Goal: Ask a question: Seek information or help from site administrators or community

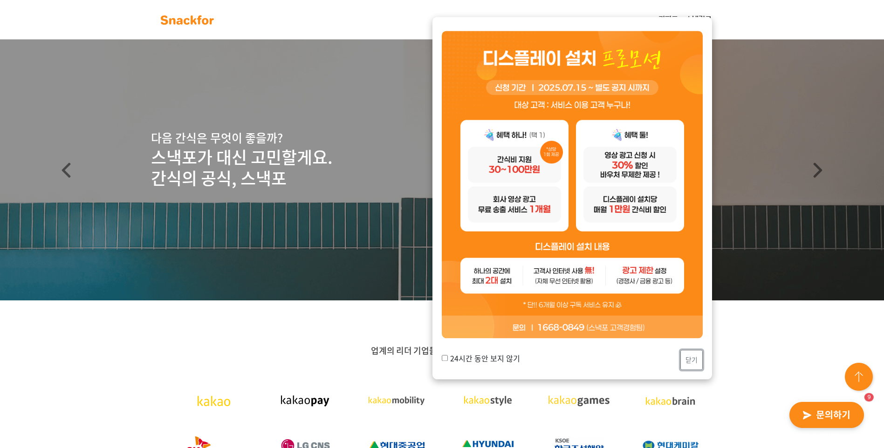
click at [687, 362] on button "닫기" at bounding box center [691, 360] width 22 height 20
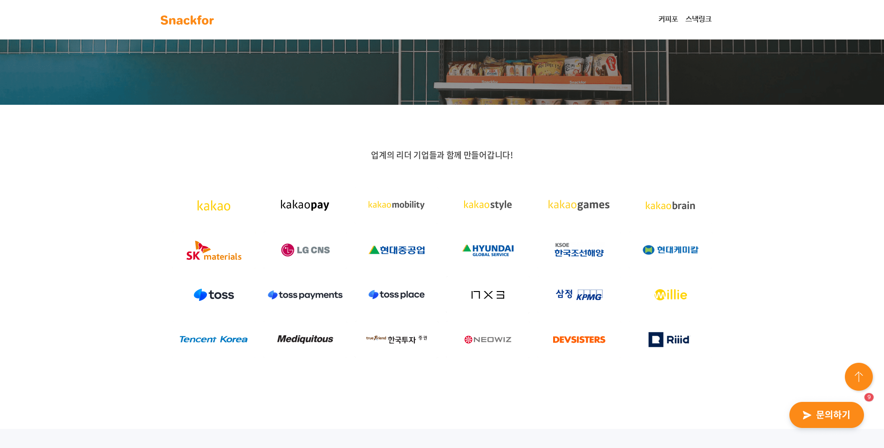
scroll to position [233, 0]
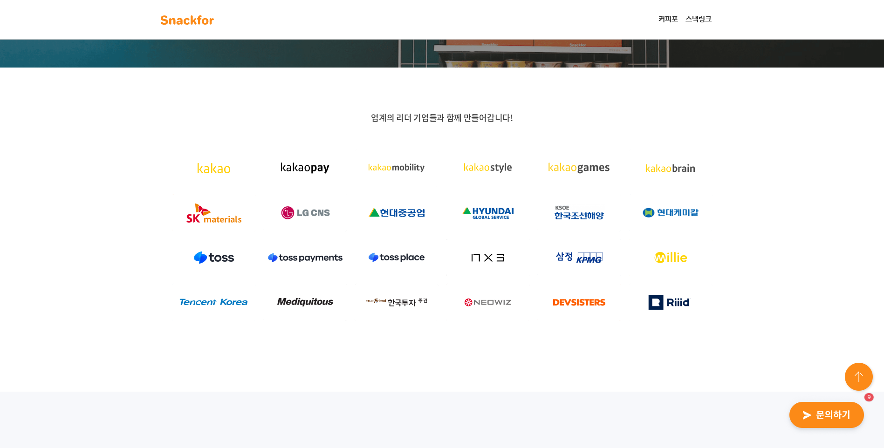
click at [827, 418] on img "button" at bounding box center [826, 415] width 91 height 43
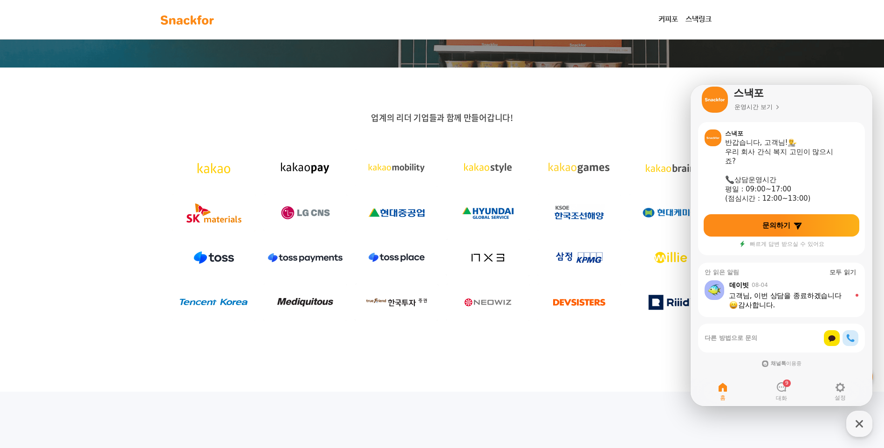
scroll to position [12, 0]
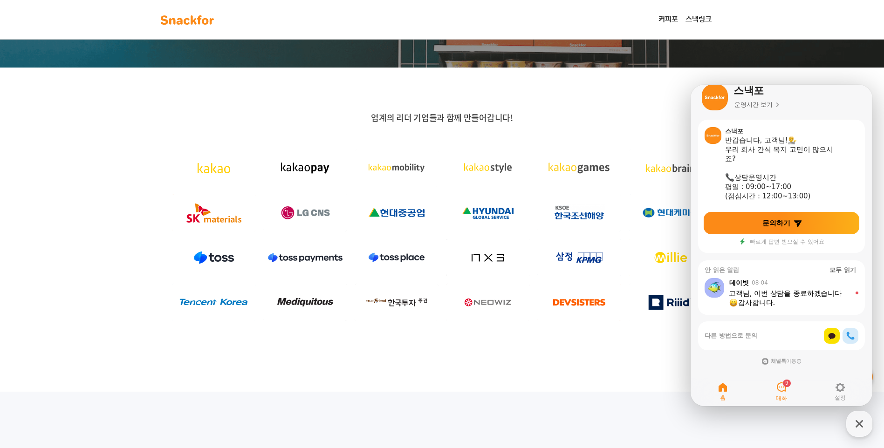
click at [781, 390] on icon at bounding box center [781, 387] width 11 height 11
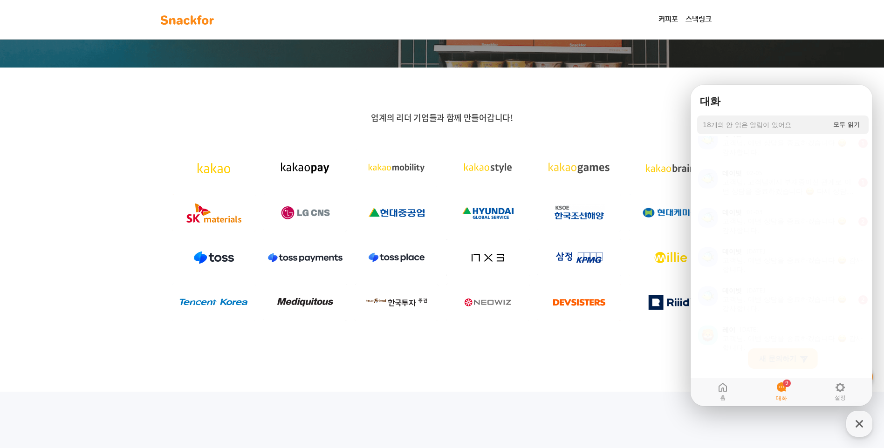
scroll to position [217, 0]
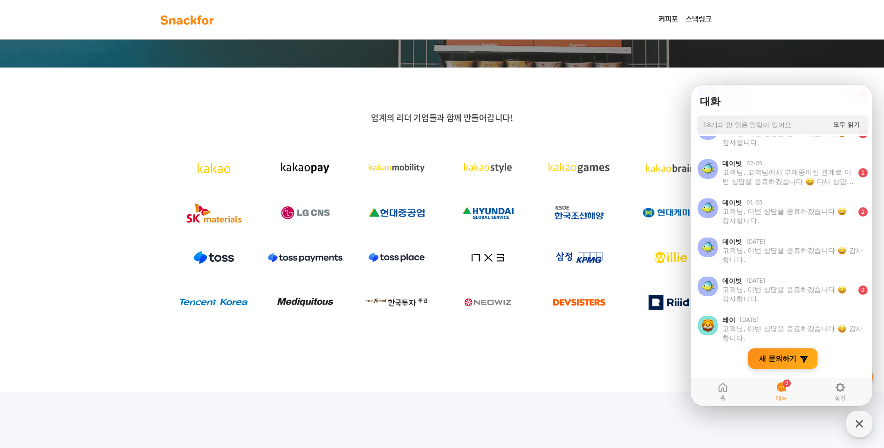
click at [806, 361] on icon at bounding box center [803, 358] width 9 height 9
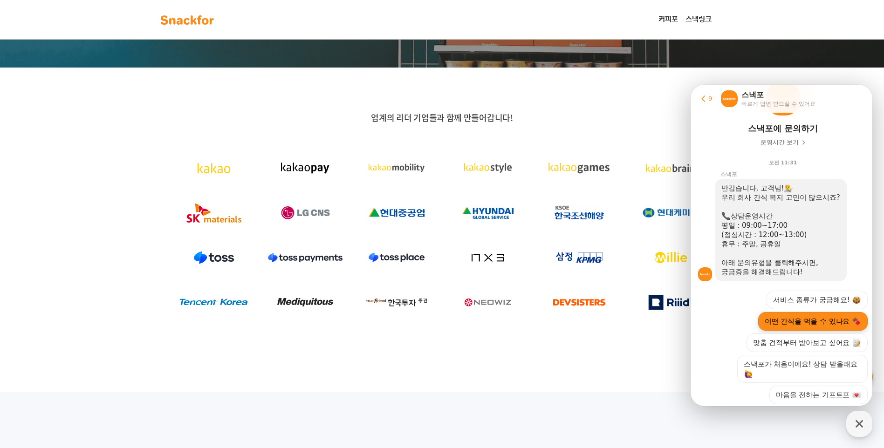
scroll to position [125, 0]
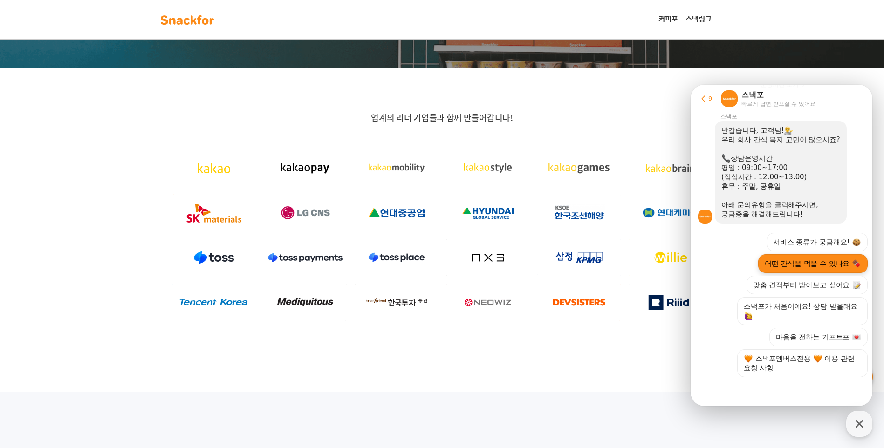
click at [785, 267] on button "어떤 간식을 먹을 수 있나요" at bounding box center [813, 263] width 110 height 19
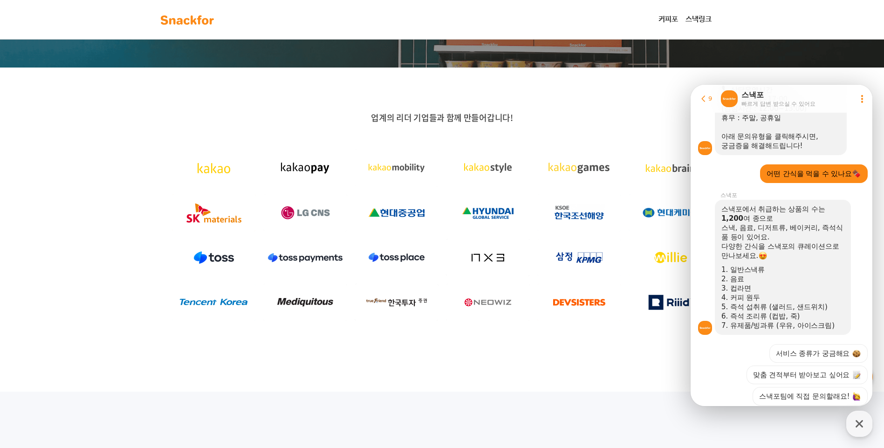
scroll to position [243, 0]
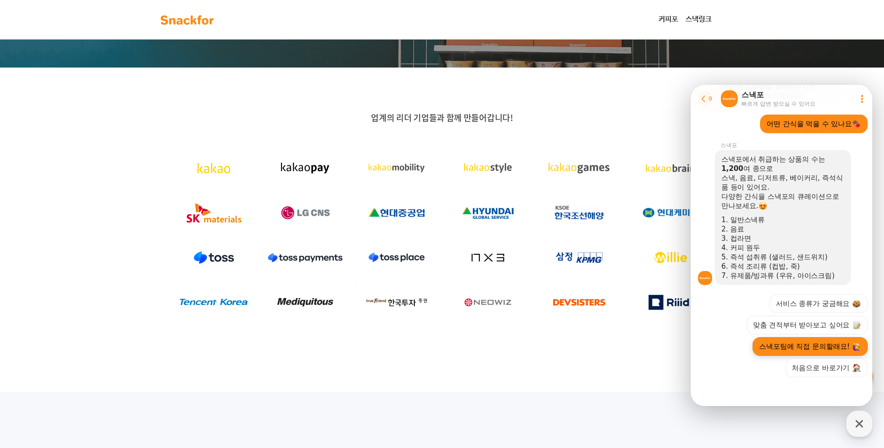
click at [792, 344] on button "스낵포팀에 직접 문의할래요!" at bounding box center [810, 346] width 115 height 19
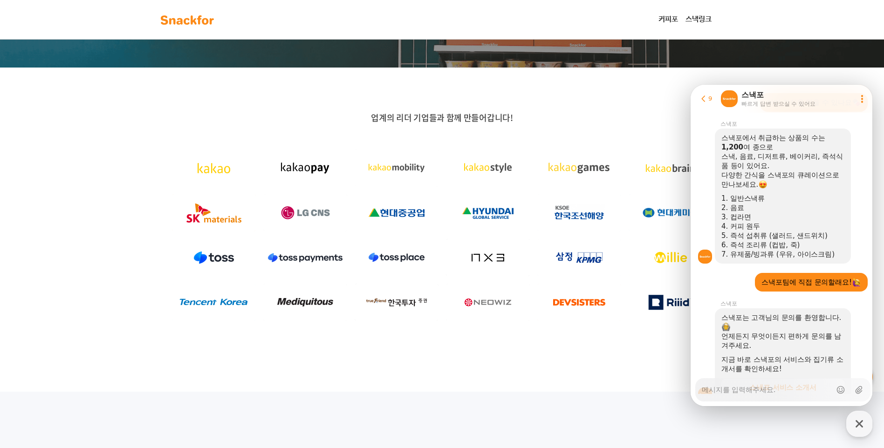
scroll to position [317, 0]
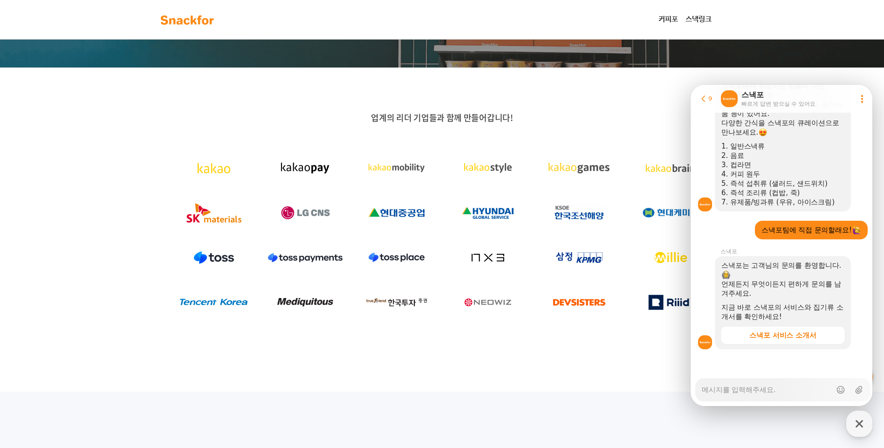
click at [716, 394] on textarea "Messenger Input Textarea" at bounding box center [767, 387] width 130 height 16
type textarea "x"
click at [712, 388] on textarea "Messenger Input Textarea" at bounding box center [767, 387] width 130 height 16
type textarea "x"
type textarea "ㅇ"
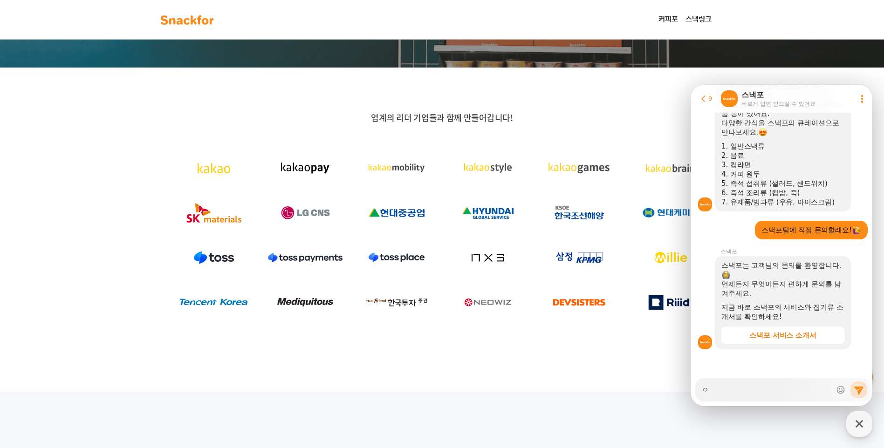
type textarea "x"
type textarea "아"
type textarea "x"
type textarea "안"
type textarea "x"
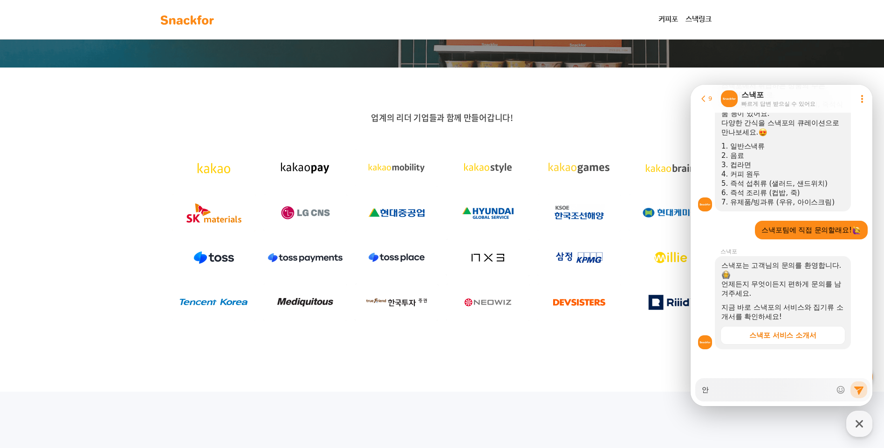
type textarea "안ㄴ"
type textarea "x"
type textarea "안녀"
type textarea "x"
type textarea "안녕"
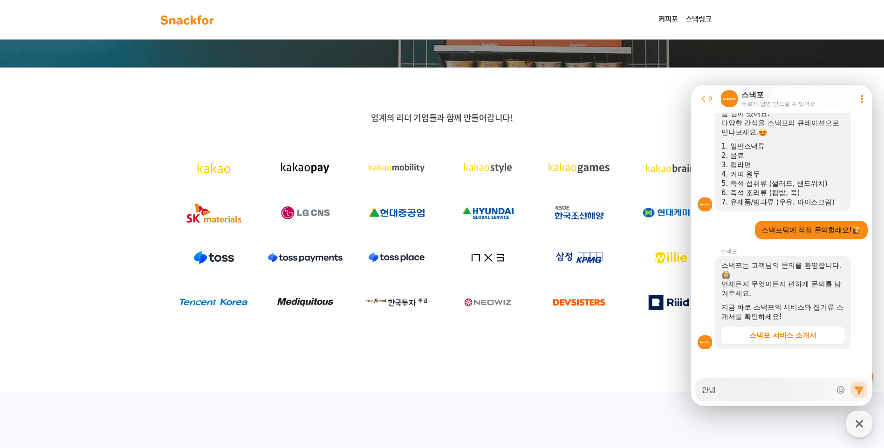
type textarea "x"
type textarea "안녕ㅎ"
type textarea "x"
type textarea "안녕하"
type textarea "x"
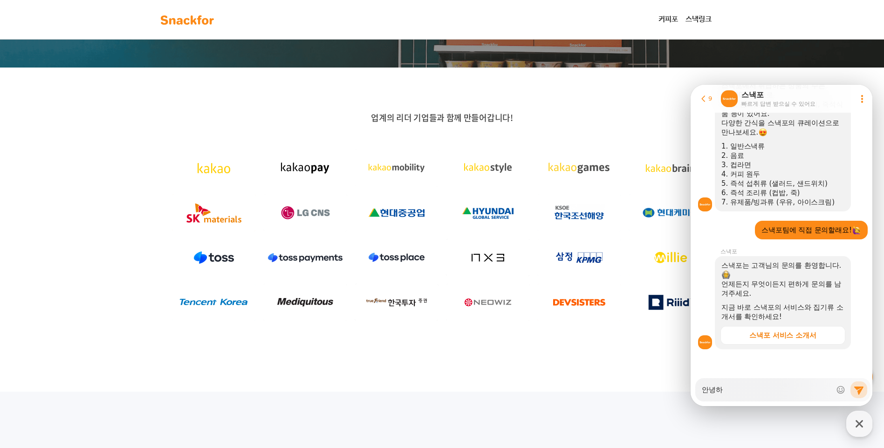
type textarea "안녕핫"
type textarea "x"
type textarea "안녕하세"
type textarea "x"
type textarea "안녕하셍"
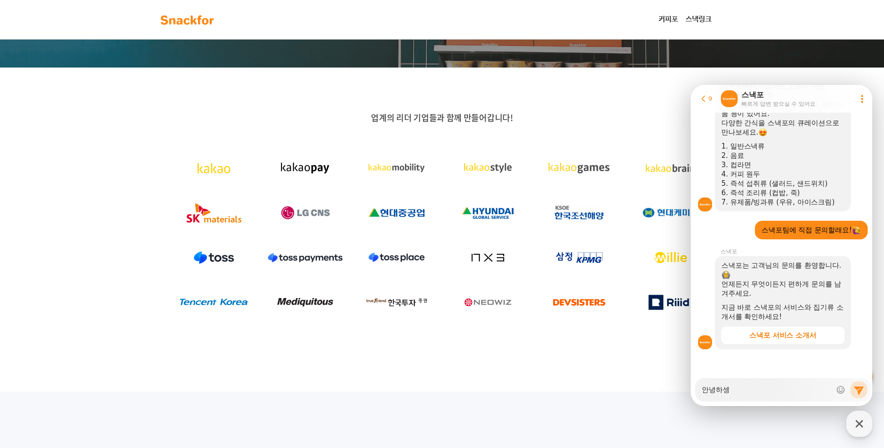
type textarea "x"
type textarea "안녕하세요"
type textarea "x"
type textarea "안녕하세요."
type textarea "x"
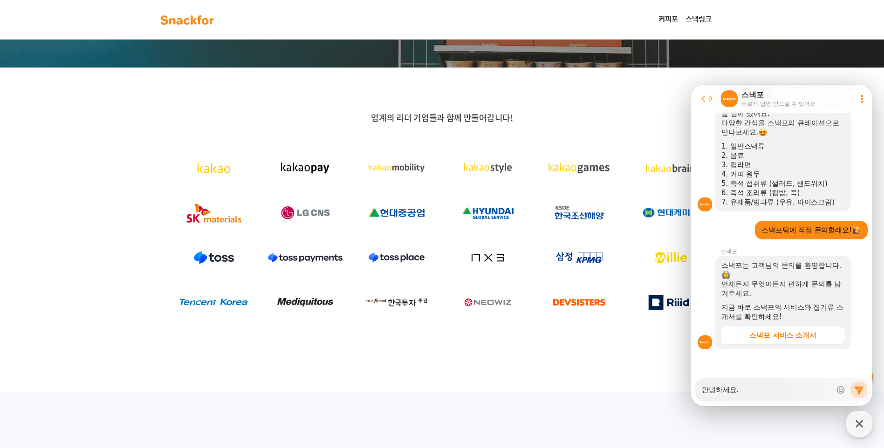
type textarea "안녕하세요."
type textarea "x"
type textarea "안녕하세요. ㅋ"
type textarea "x"
type textarea "안녕하세요. 커"
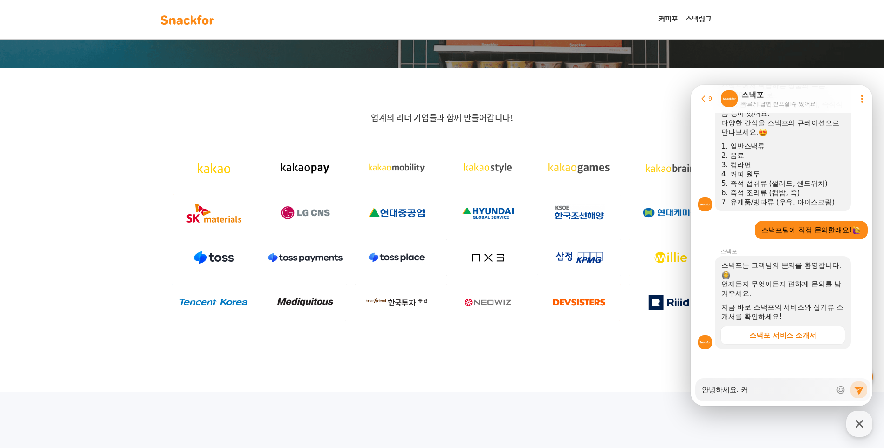
type textarea "x"
type textarea "안녕하세요. 컴"
type textarea "x"
type textarea "안녕하세요. 커뮤"
type textarea "x"
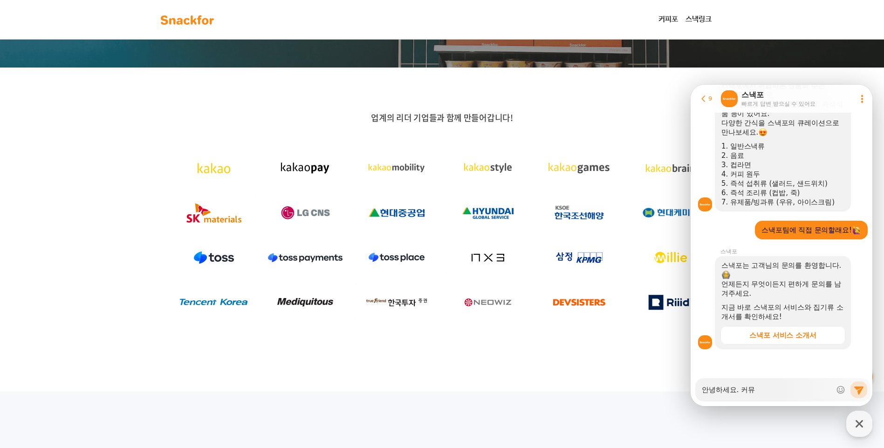
type textarea "안녕하세요. 커뮨"
type textarea "x"
type textarea "안녕하세요. 커뮤니"
type textarea "x"
type textarea "안녕하세요. 커뮤닠"
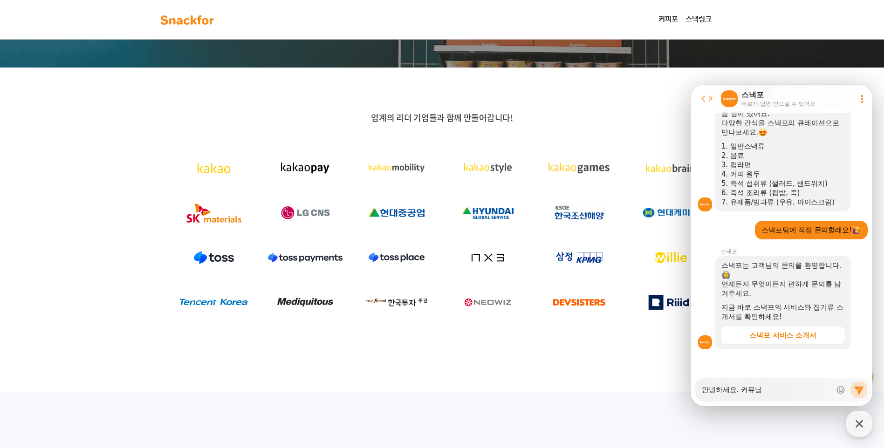
type textarea "x"
type textarea "안녕하세요. 커뮤니크"
type textarea "x"
type textarea "안녕하세요. 커뮤니크("
type textarea "x"
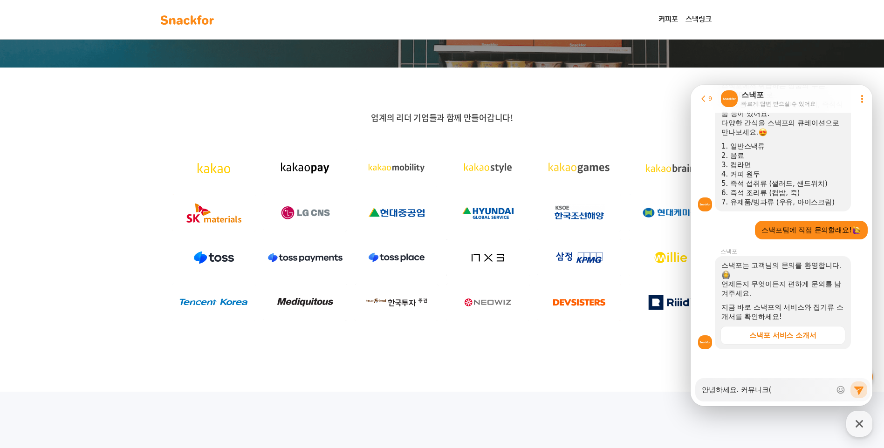
type textarea "안녕하세요. 커뮤니크(ㅈ"
type textarea "x"
type textarea "안녕하세요. 커뮤니크(주"
type textarea "x"
type textarea "안녕하세요. 커뮤니크(주)"
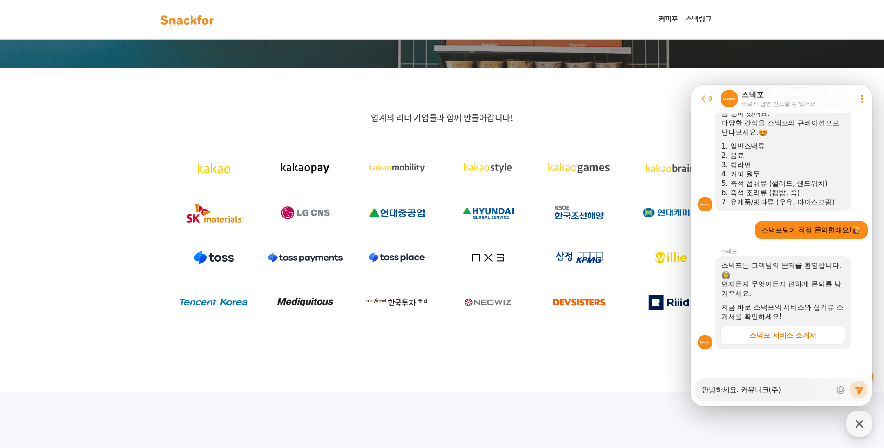
type textarea "x"
type textarea "안녕하세요. 커뮤니크(주)"
type textarea "x"
type textarea "안녕하세요. 커뮤니크(주) ㅈ"
type textarea "x"
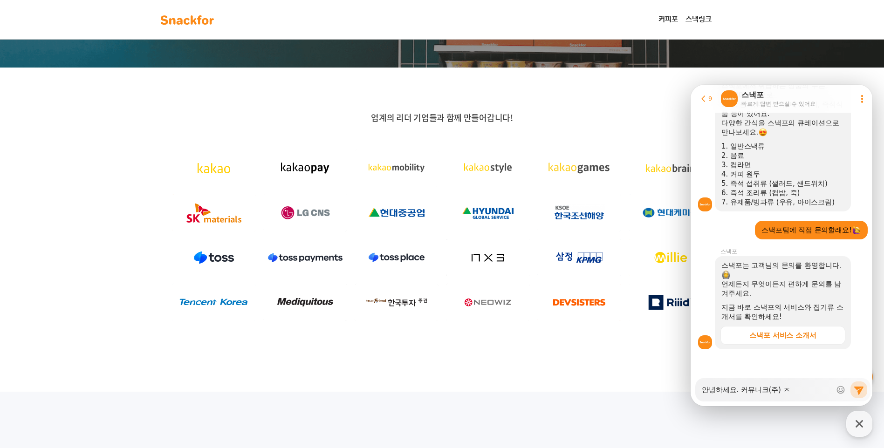
type textarea "안녕하세요. 커뮤니크(주) 지"
type textarea "x"
type textarea "안녕하세요. 커뮤니크(주) ㅈ"
type textarea "x"
type textarea "안녕하세요. 커뮤니크(주)"
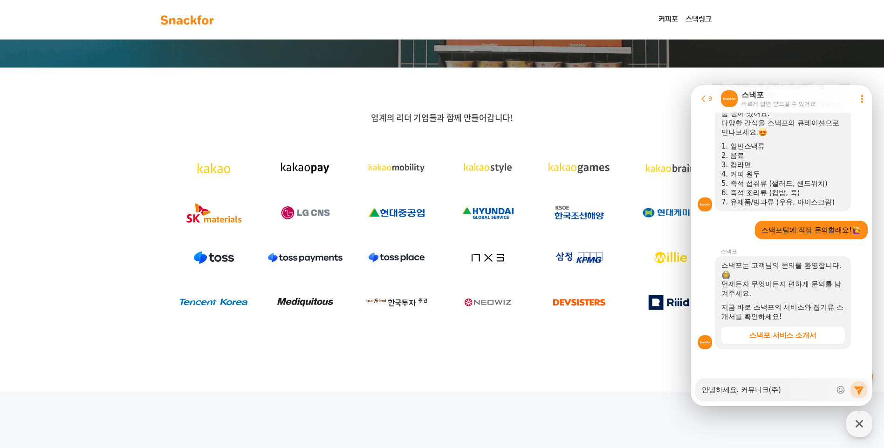
type textarea "x"
type textarea "안녕하세요. 커뮤니크(주) 9"
type textarea "x"
type textarea "안녕하세요. 커뮤니크(주) 9ㅇ"
type textarea "x"
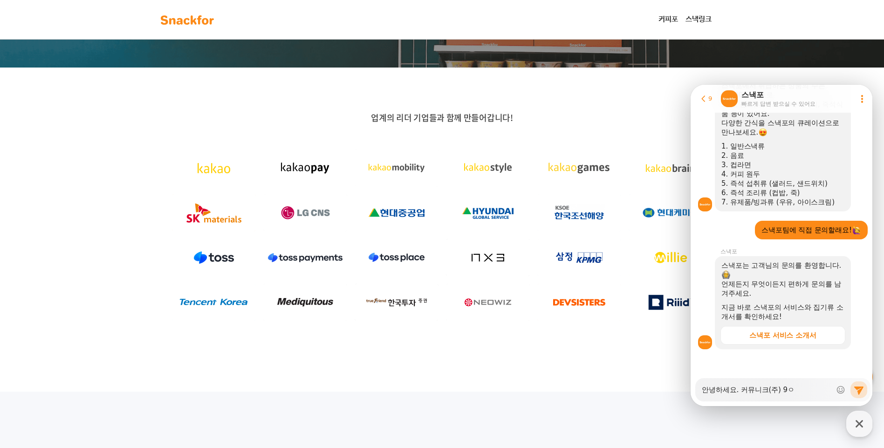
type textarea "안녕하세요. 커뮤니크(주) 9우"
type textarea "x"
type textarea "안녕하세요. 커뮤니크(주) 9워"
type textarea "x"
type textarea "안녕하세요. 커뮤니크(주) 9월"
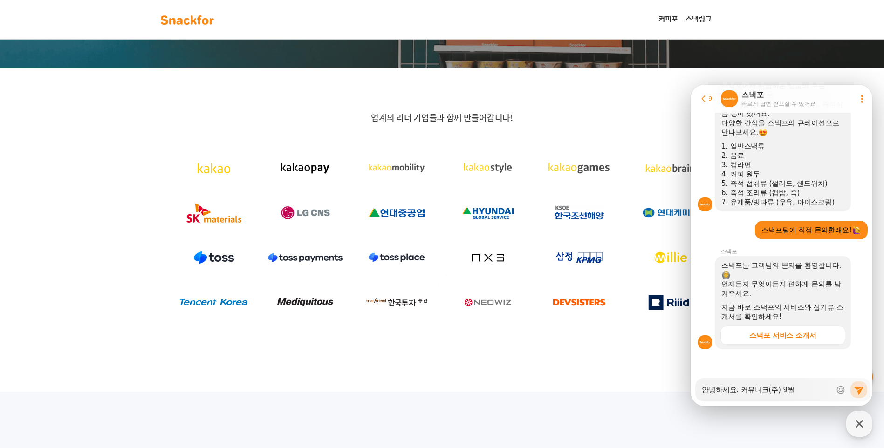
type textarea "x"
type textarea "안녕하세요. 커뮤니크(주) 9월"
type textarea "x"
type textarea "안녕하세요. 커뮤니크(주) 9월 ㅈ"
type textarea "x"
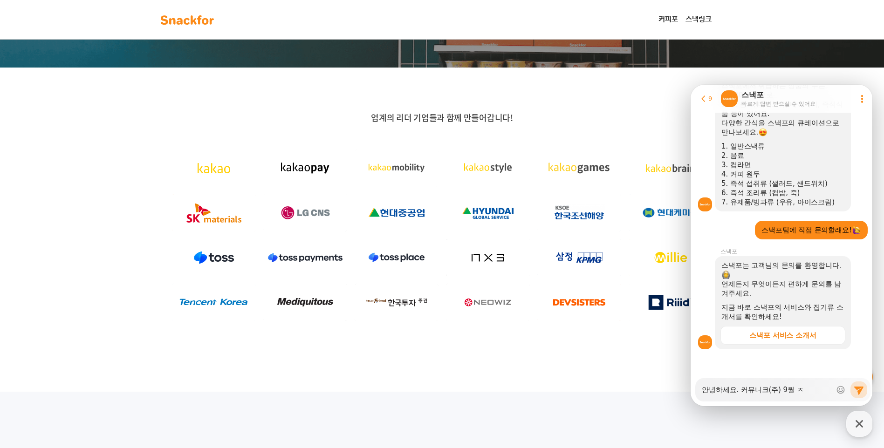
type textarea "안녕하세요. 커뮤니크(주) 9월 지"
type textarea "x"
type textarea "안녕하세요. 커뮤니크(주) 9월 직"
type textarea "x"
type textarea "안녕하세요. 커뮤니크(주) 9월 직ㅇ"
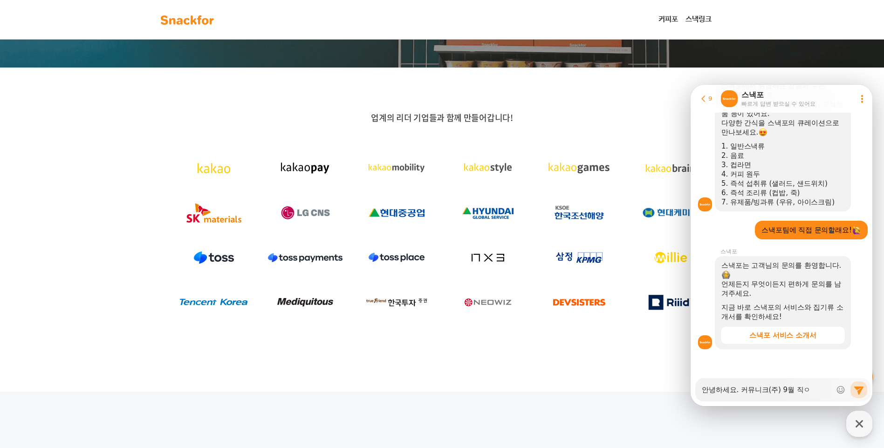
type textarea "x"
type textarea "안녕하세요. 커뮤니크(주) 9월 직우"
type textarea "x"
type textarea "안녕하세요. 커뮤니크(주) 9월 직워"
type textarea "x"
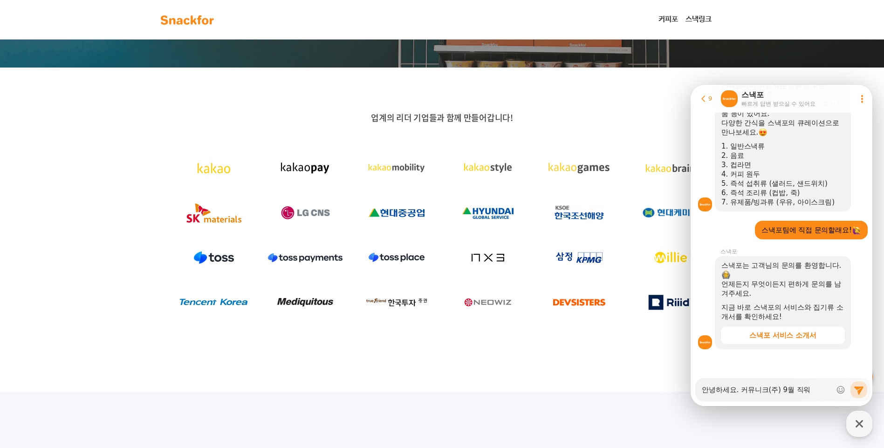
type textarea "안녕하세요. 커뮤니크(주) 9월 직워"
type textarea "x"
type textarea "안녕하세요. 커뮤니크(주) 9월 직워 ㄴ"
type textarea "x"
type textarea "안녕하세요. 커뮤니크(주) 9월 직워"
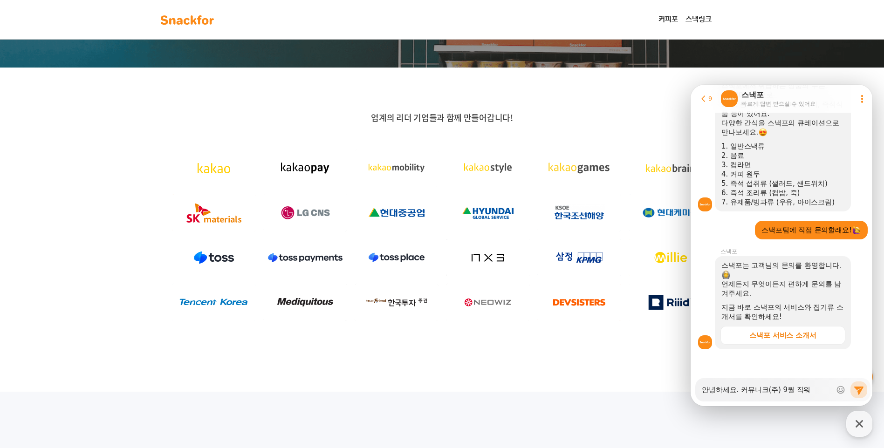
type textarea "x"
type textarea "안녕하세요. 커뮤니크(주) 9월 직워"
type textarea "x"
type textarea "안녕하세요. 커뮤니크(주) 9월 직"
type textarea "x"
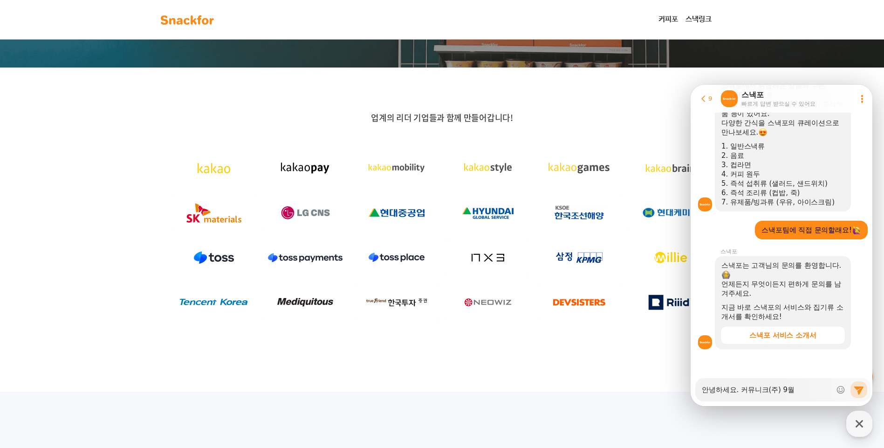
type textarea "안녕하세요. 커뮤니크(주) 9월 ㄱ"
type textarea "x"
type textarea "안녕하세요. 커뮤니크(주) 9월 ㄳ"
type textarea "x"
type textarea "안녕하세요. 커뮤니크(주) 9월 ㄱ사"
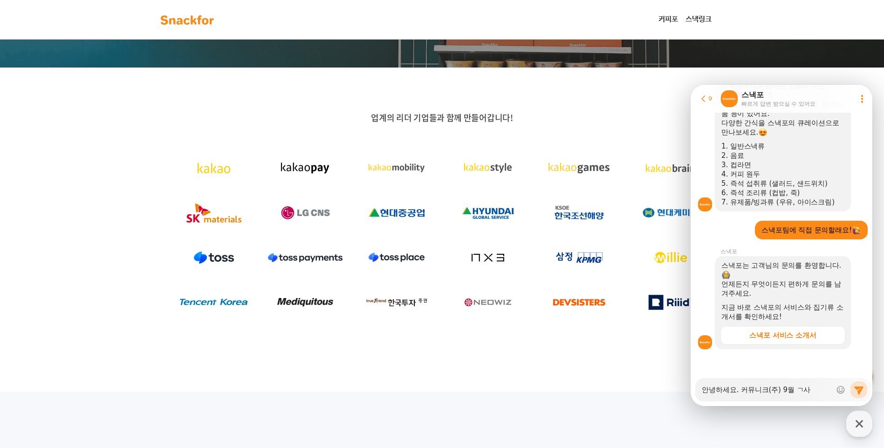
type textarea "x"
type textarea "안녕하세요. 커뮤니크(주) 9월 ㄱ산"
type textarea "x"
type textarea "안녕하세요. 커뮤니크(주) 9월 ㄱ산ㅅ"
type textarea "x"
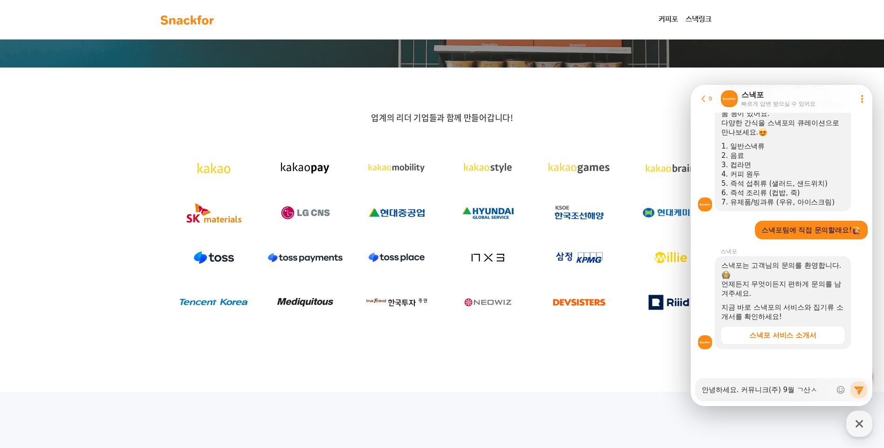
type textarea "안녕하세요. 커뮤니크(주) 9월 [GEOGRAPHIC_DATA]"
type textarea "x"
type textarea "안녕하세요. 커뮤니크(주) 9월 ㄱ산식"
type textarea "x"
type textarea "안녕하세요. 커뮤니크(주) 9월 [GEOGRAPHIC_DATA]"
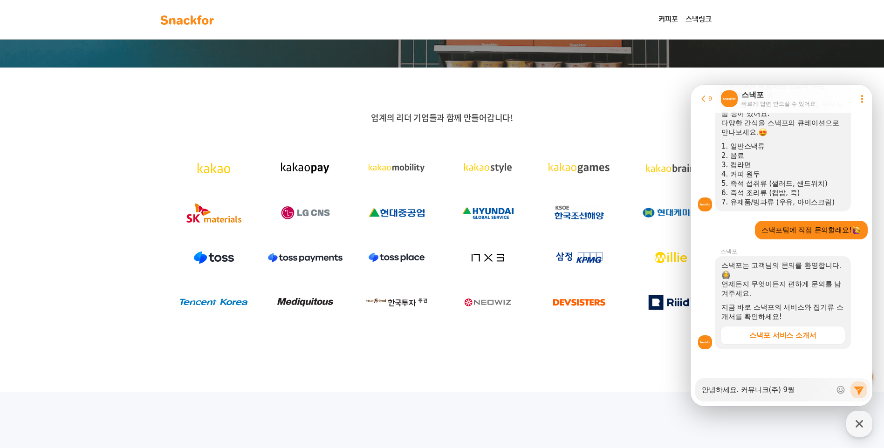
type textarea "x"
type textarea "안녕하세요. 커뮤니크(주) 9월 ㄱ산ㅅ"
type textarea "x"
type textarea "안녕하세요. 커뮤니크(주) 9월 ㄱ산"
type textarea "x"
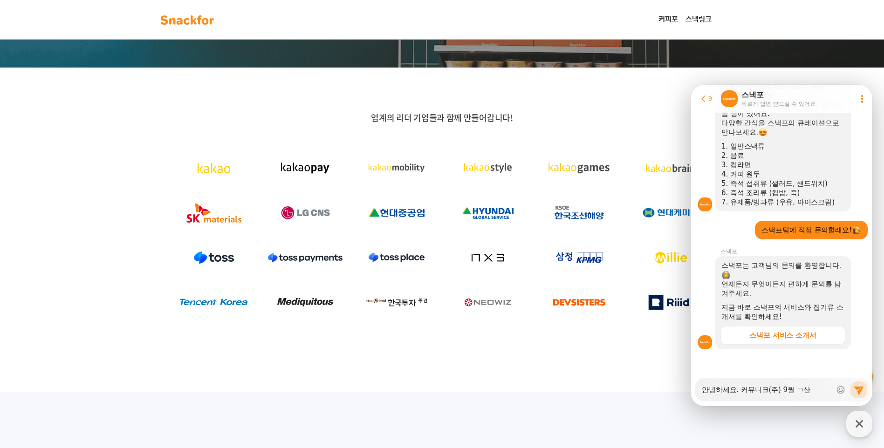
type textarea "안녕하세요. 커뮤니크(주) 9월 ㄱ"
type textarea "x"
type textarea "안녕하세요. 커뮤니크(주) 9월"
type textarea "x"
type textarea "안녕하세요. 커뮤니크(주) 9월 ㄱ"
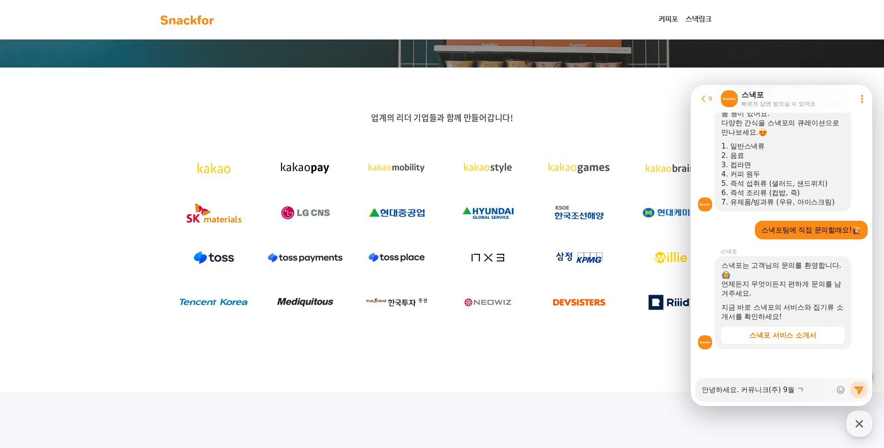
type textarea "x"
type textarea "안녕하세요. 커뮤니크(주) 9월 가"
type textarea "x"
type textarea "안녕하세요. 커뮤니크(주) 9월 간"
type textarea "x"
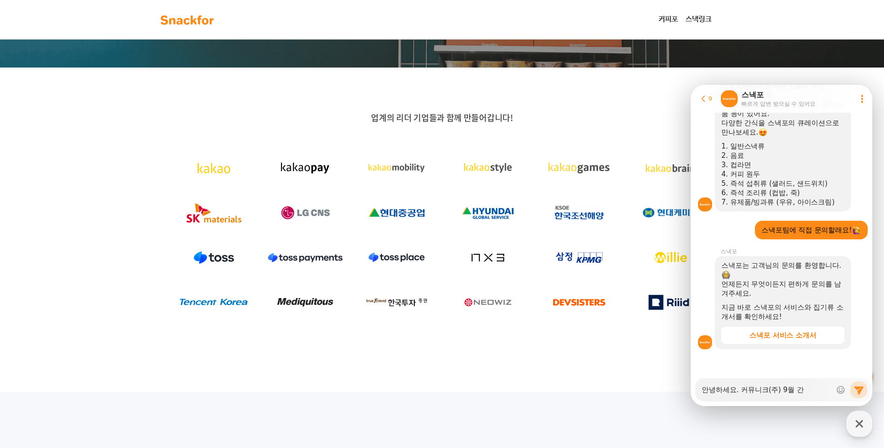
type textarea "안녕하세요. 커뮤니크(주) 9월 간ㅅ"
type textarea "x"
type textarea "안녕하세요. 커뮤니크(주) 9월 간시"
type textarea "x"
type textarea "안녕하세요. 커뮤니크(주) 9월 간식"
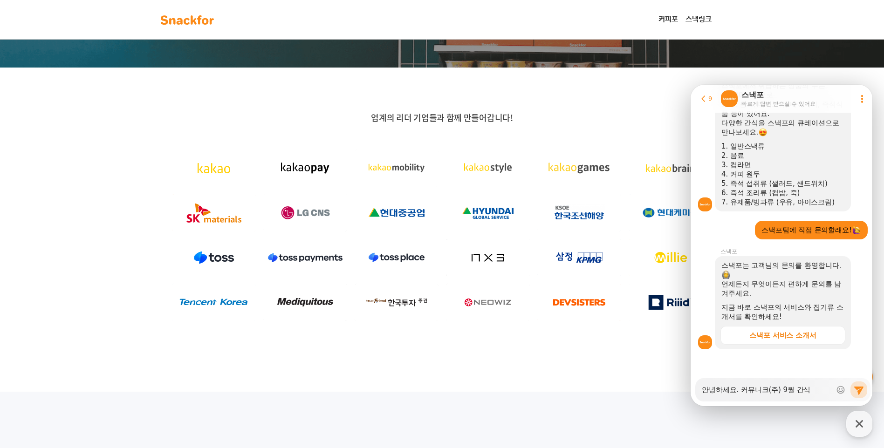
type textarea "x"
type textarea "안녕하세요. 커뮤니크(주) 9월 간식"
type textarea "x"
type textarea "안녕하세요. 커뮤니크(주) 9월 간식 ㅈ"
type textarea "x"
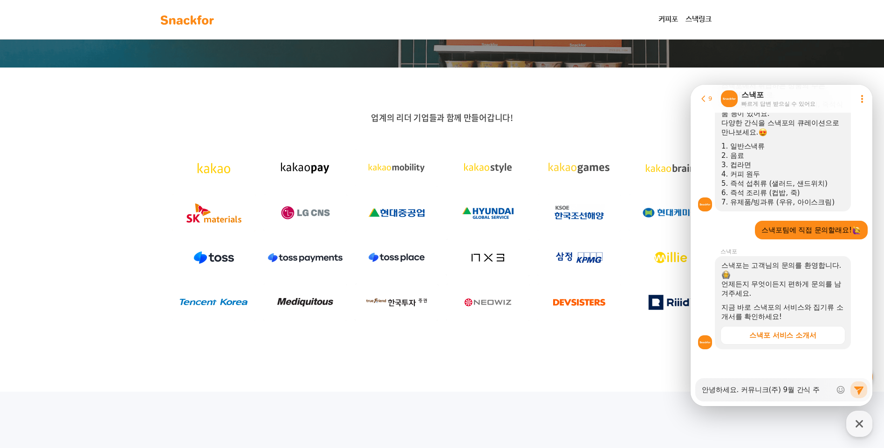
type textarea "안녕하세요. 커뮤니크(주) 9월 간식 줌"
type textarea "x"
type textarea "안녕하세요. 커뮤니크(주) 9월 간식 주무"
type textarea "x"
type textarea "안녕하세요. 커뮤니크(주) 9월 간식 주문"
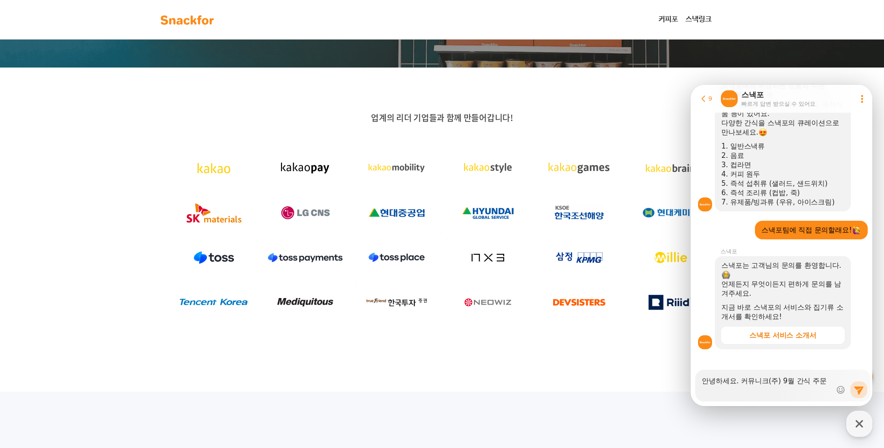
type textarea "x"
type textarea "안녕하세요. 커뮤니크(주) 9월 간식 주문ㅇ"
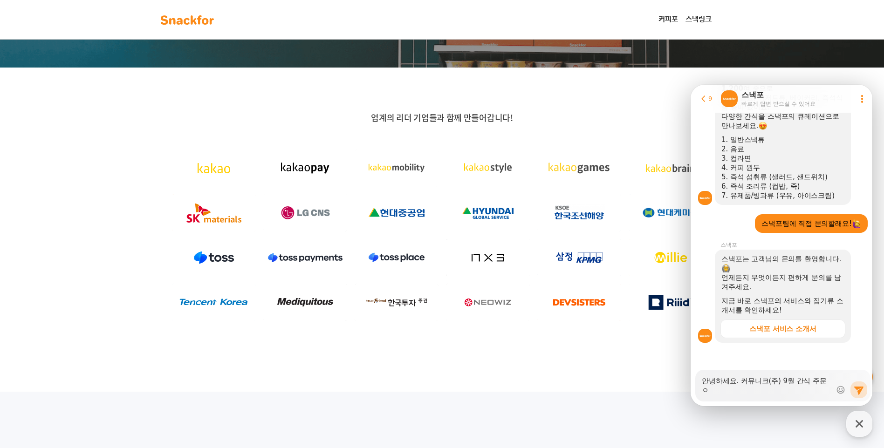
type textarea "x"
type textarea "안녕하세요. 커뮤니크(주) 9월 간식 주문요"
type textarea "x"
type textarea "안녕하세요. 커뮤니크(주) 9월 간식 주문욫"
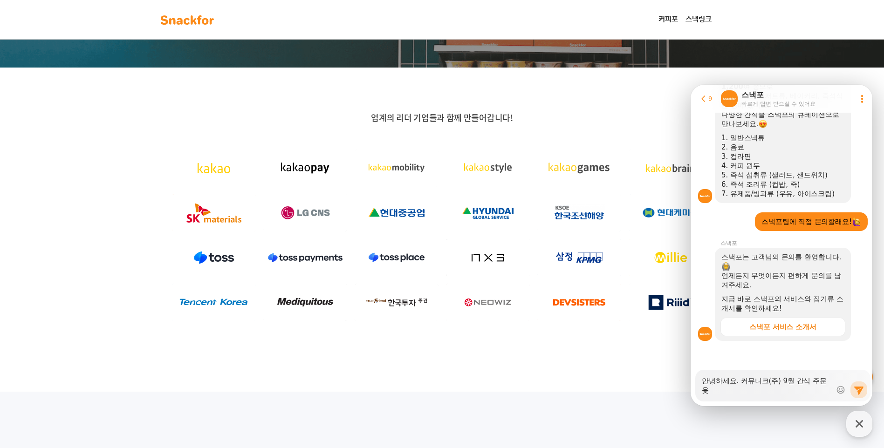
type textarea "x"
type textarea "안녕하세요. 커뮤니크(주) 9월 간식 주문요차"
type textarea "x"
type textarea "안녕하세요. 커뮤니크(주) 9월 간식 주문요창"
type textarea "x"
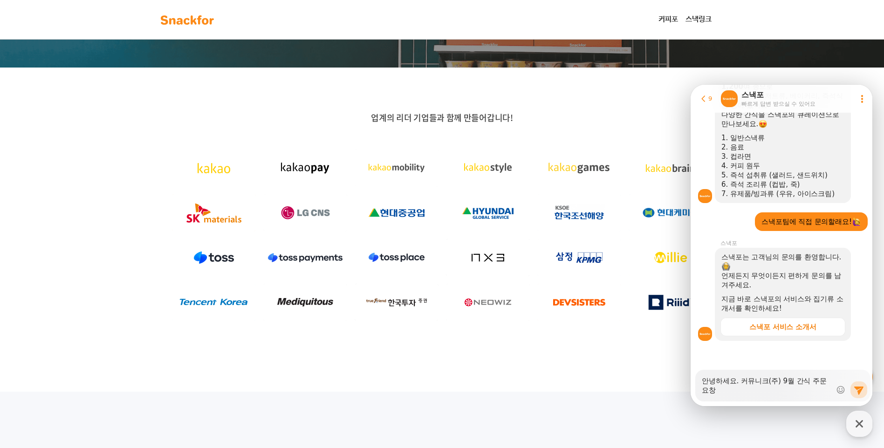
type textarea "안녕하세요. 커뮤니크(주) 9월 간식 주문요차"
type textarea "x"
type textarea "안녕하세요. 커뮤니크(주) 9월 간식 주문요ㅊ"
type textarea "x"
type textarea "안녕하세요. 커뮤니크(주) 9월 간식 주문요처"
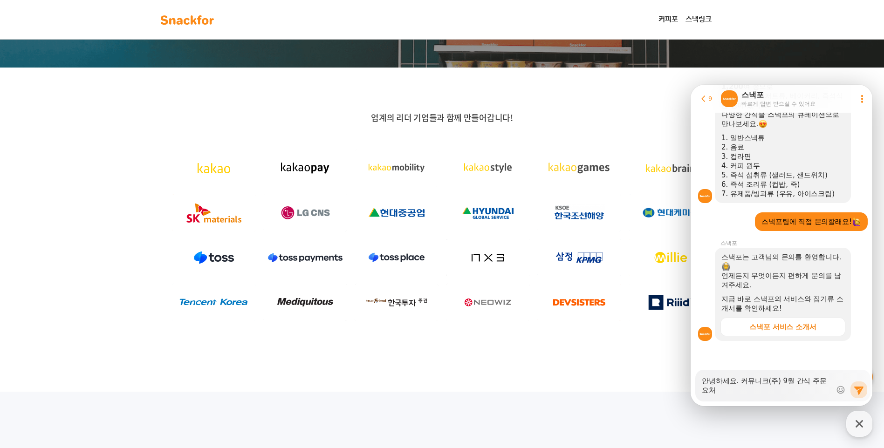
type textarea "x"
type textarea "안녕하세요. 커뮤니크(주) 9월 간식 주문요청"
type textarea "x"
type textarea "안녕하세요. 커뮤니크(주) 9월 간식 주문요청ㄷ"
type textarea "x"
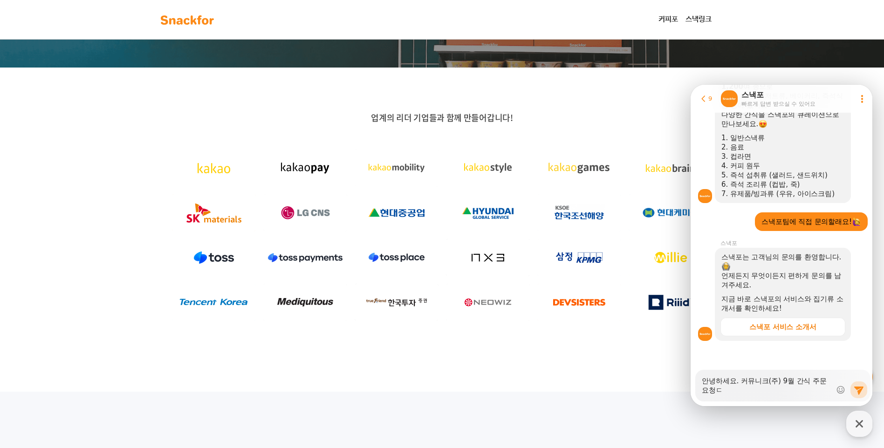
type textarea "안녕하세요. 커뮤니크(주) 9월 간식 주문요청드"
type textarea "x"
type textarea "안녕하세요. 커뮤니크(주) 9월 간식 주문요청들"
type textarea "x"
type textarea "안녕하세요. 커뮤니크(주) 9월 간식 주문[GEOGRAPHIC_DATA]"
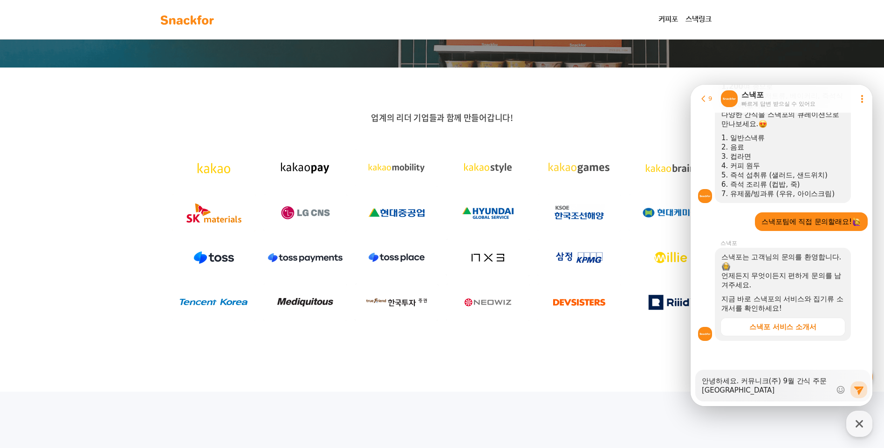
type textarea "x"
type textarea "안녕하세요. 커뮤니크(주) 9월 간식 주문요청드립"
type textarea "x"
type textarea "안녕하세요. 커뮤니크(주) 9월 간식 주문요청드립ㄴ"
type textarea "x"
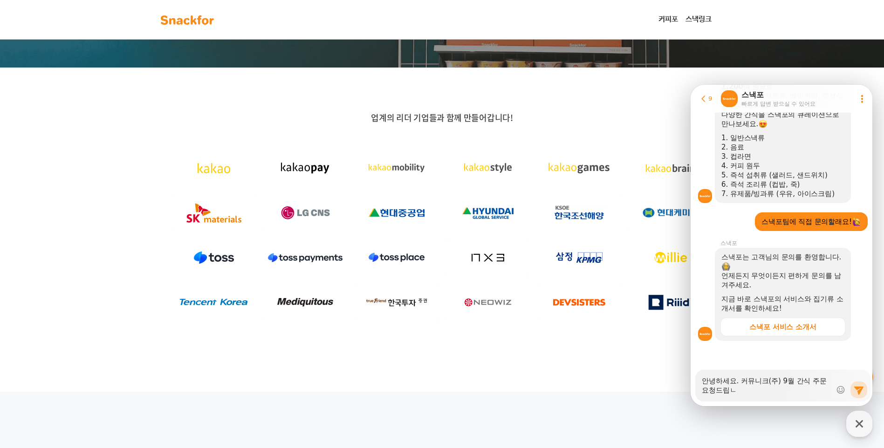
type textarea "안녕하세요. 커뮤니크(주) 9월 간식 주문요청드립니"
type textarea "x"
type textarea "안녕하세요. 커뮤니크(주) 9월 간식 주문요청드립닏"
type textarea "x"
type textarea "안녕하세요. 커뮤니크(주) 9월 간식 주문요청드립니다"
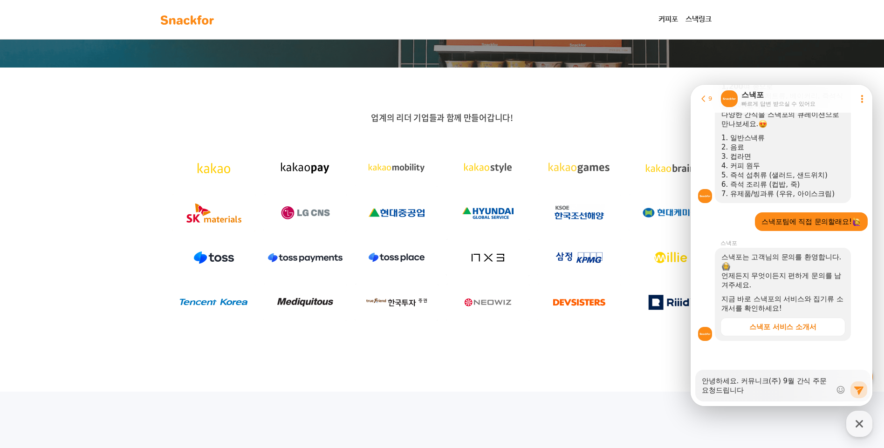
type textarea "x"
type textarea "안녕하세요. 커뮤니크(주) 9월 간식 주문요청드립니다"
type textarea "x"
type textarea "안녕하세요. 커뮤니크(주) 9월 간식 주문요청드립니다"
type textarea "x"
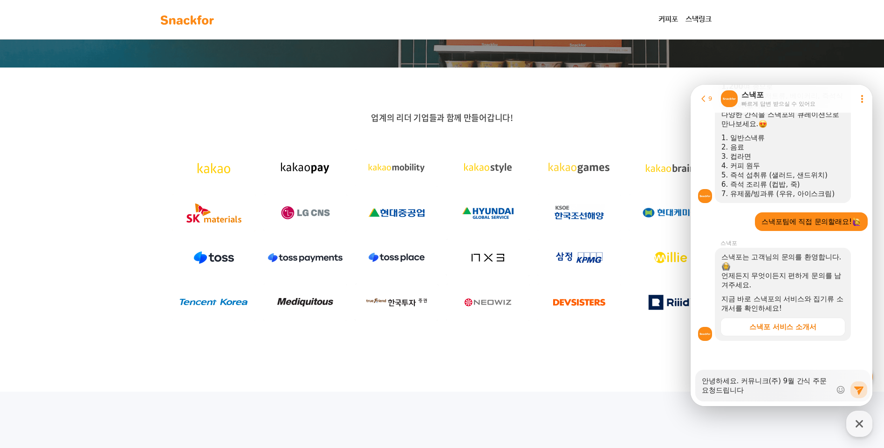
type textarea "안녕하세요. 커뮤니크(주) 9월 간식 주문요청드립니다."
type textarea "x"
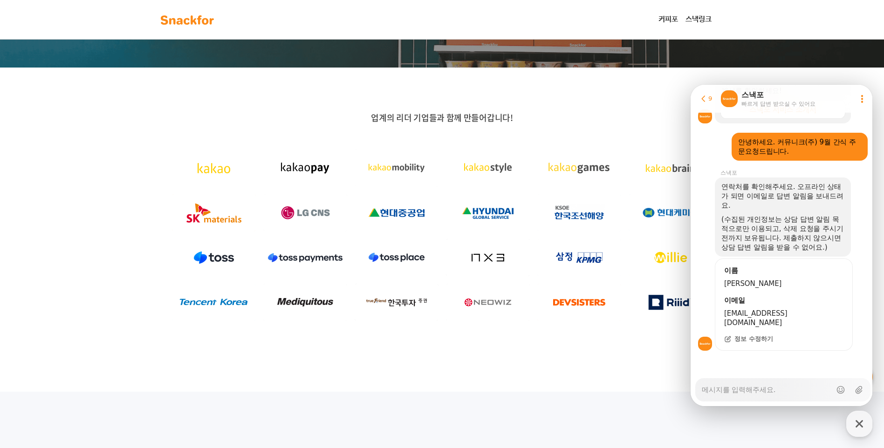
scroll to position [544, 0]
click at [705, 392] on textarea "Messenger Input Textarea" at bounding box center [767, 387] width 130 height 16
type textarea "x"
type textarea "ㅇ"
type textarea "x"
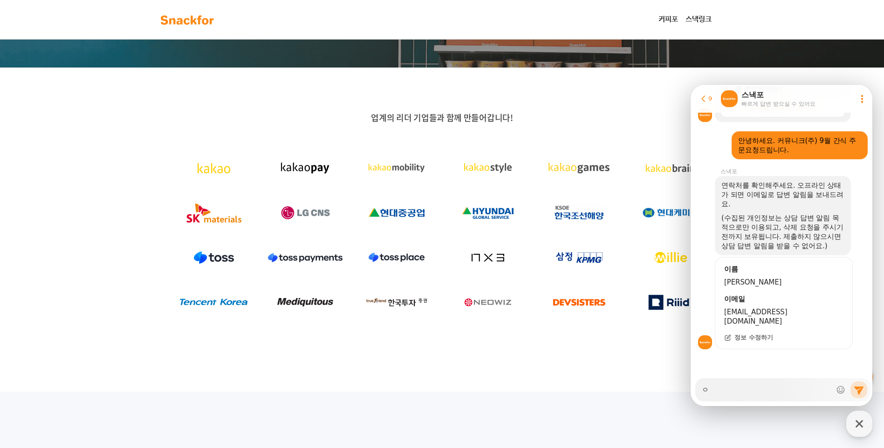
type textarea "이"
type textarea "x"
type textarea "입"
type textarea "x"
type textarea "잆"
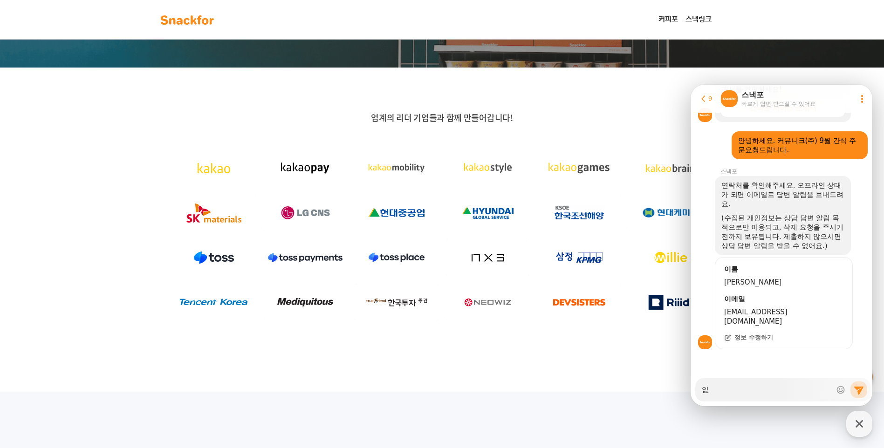
type textarea "x"
type textarea "입소"
type textarea "x"
type textarea "입송"
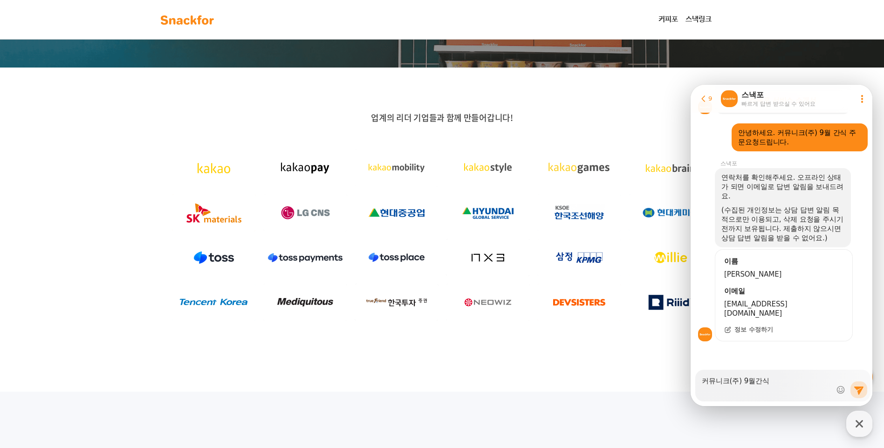
scroll to position [553, 0]
click at [738, 391] on textarea "커뮤니크(주) 9월간식 입고일: 9월" at bounding box center [767, 382] width 130 height 25
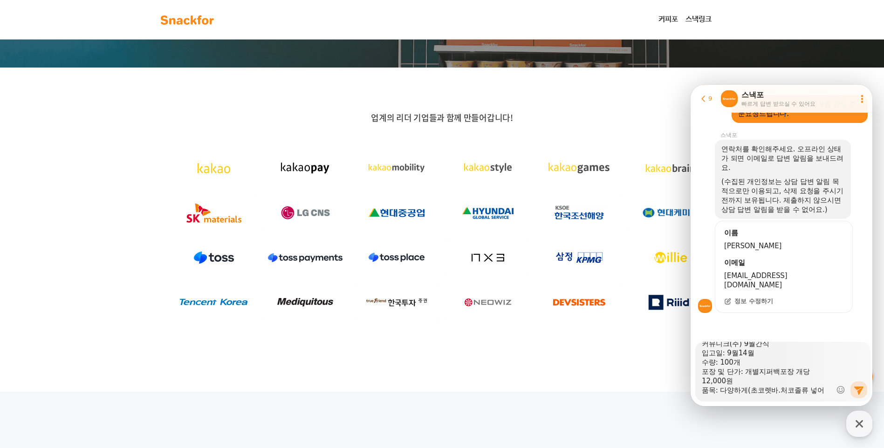
scroll to position [19, 0]
click at [765, 391] on textarea "커뮤니크(주) 9월간식 입고일: 9월14월 수량: 100개 포장 및 단가: 개별지퍼백포장 개당 12,000원 품목: 다양하게(초코렛바.처코졸류…" at bounding box center [767, 368] width 130 height 53
click at [857, 386] on icon at bounding box center [858, 389] width 11 height 11
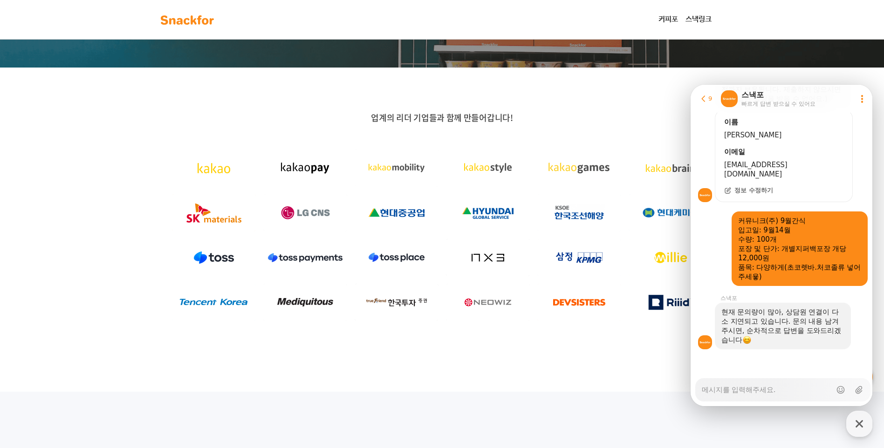
scroll to position [692, 0]
drag, startPoint x: 78, startPoint y: 99, endPoint x: 83, endPoint y: 0, distance: 98.5
click at [83, 71] on div "업계의 리더 기업들과 함께 만들어갑니다!" at bounding box center [442, 230] width 884 height 324
